Goal: Task Accomplishment & Management: Complete application form

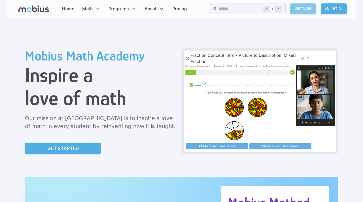
click at [300, 11] on link "Sign In" at bounding box center [303, 8] width 26 height 11
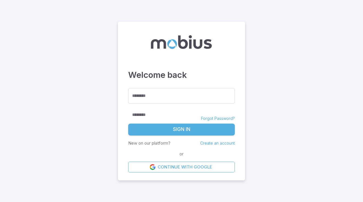
click at [168, 93] on input "********" at bounding box center [181, 96] width 107 height 16
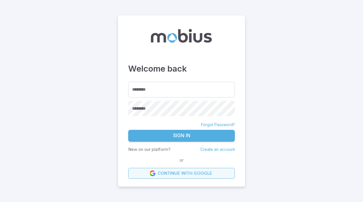
click at [175, 170] on link "Continue with Google" at bounding box center [181, 173] width 107 height 11
